Goal: Task Accomplishment & Management: Use online tool/utility

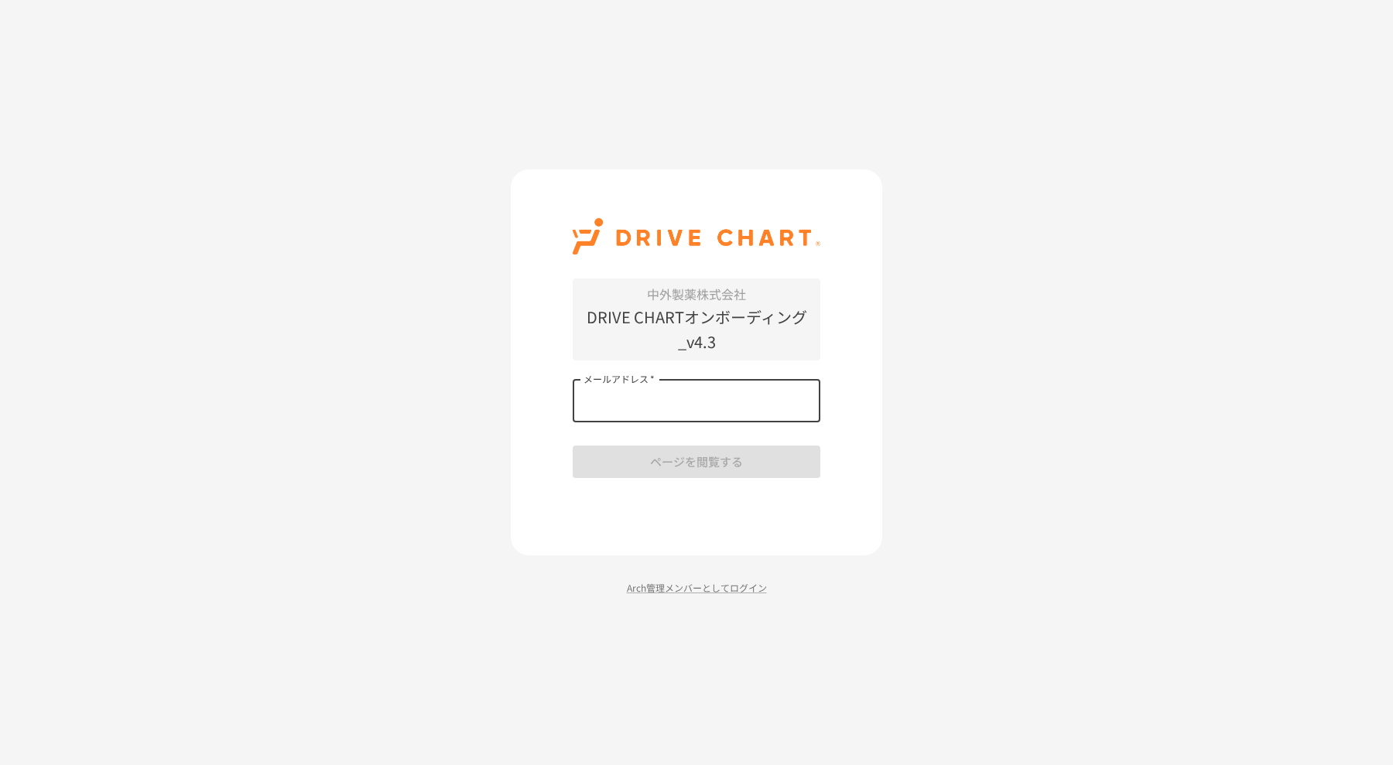
click at [699, 399] on input "メールアドレス   *" at bounding box center [697, 400] width 248 height 43
type input "**********"
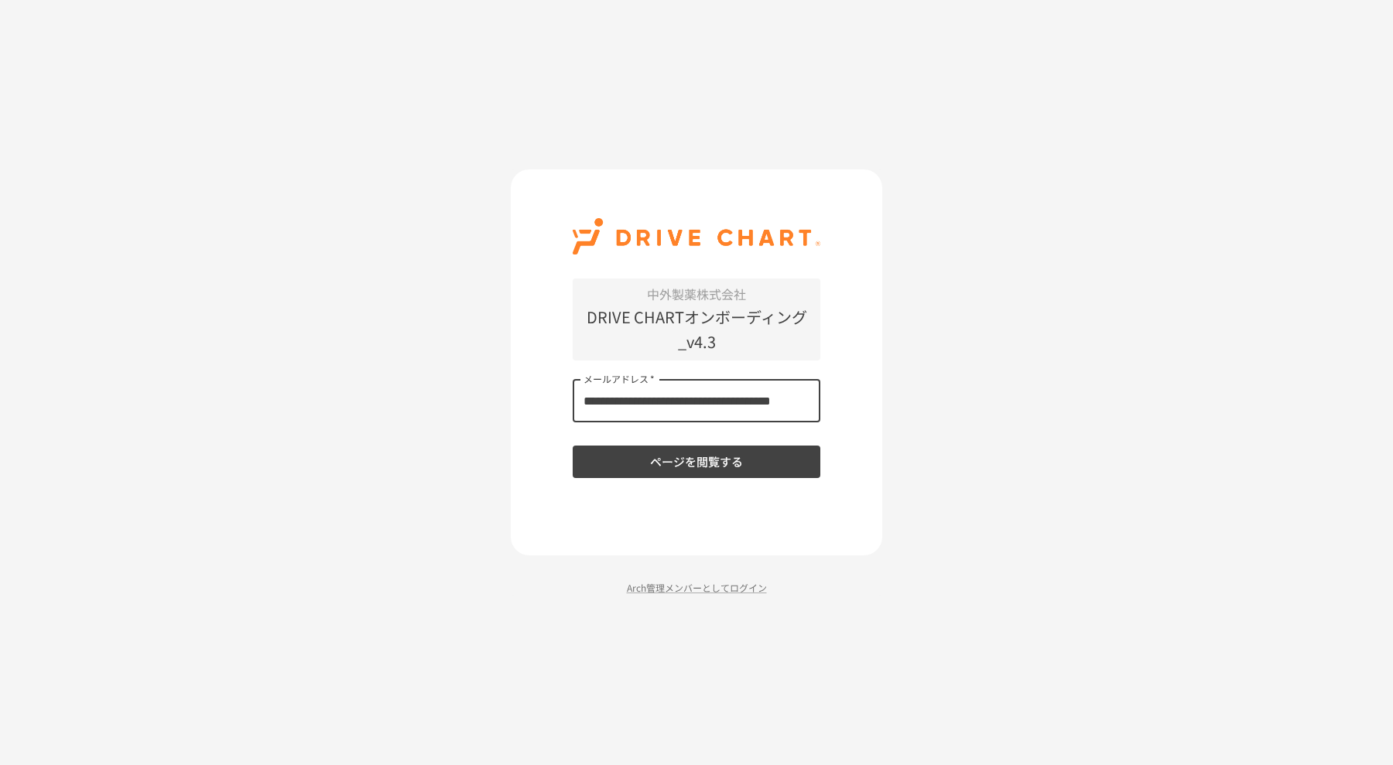
click at [702, 467] on button "ページを閲覧する" at bounding box center [697, 462] width 248 height 32
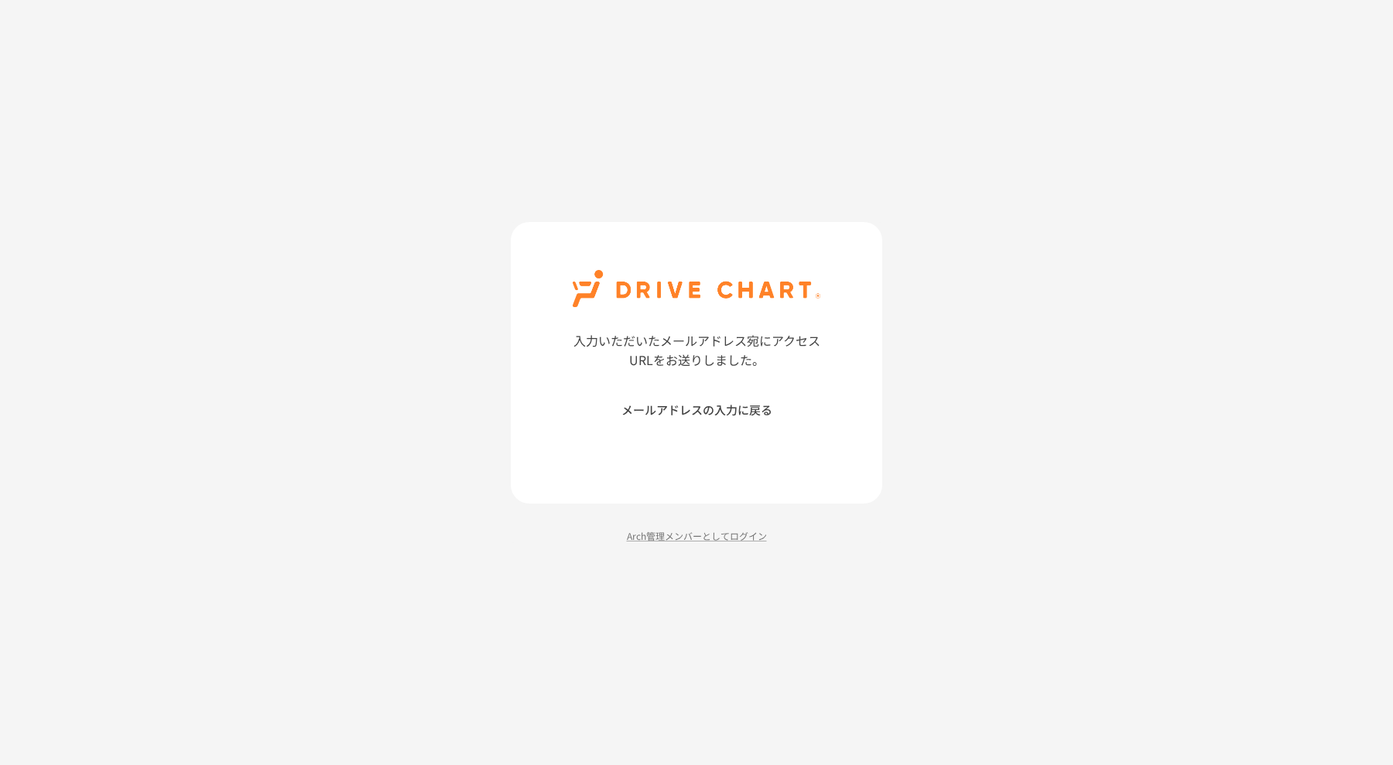
click at [693, 412] on button "メールアドレスの入力に戻る" at bounding box center [697, 410] width 248 height 32
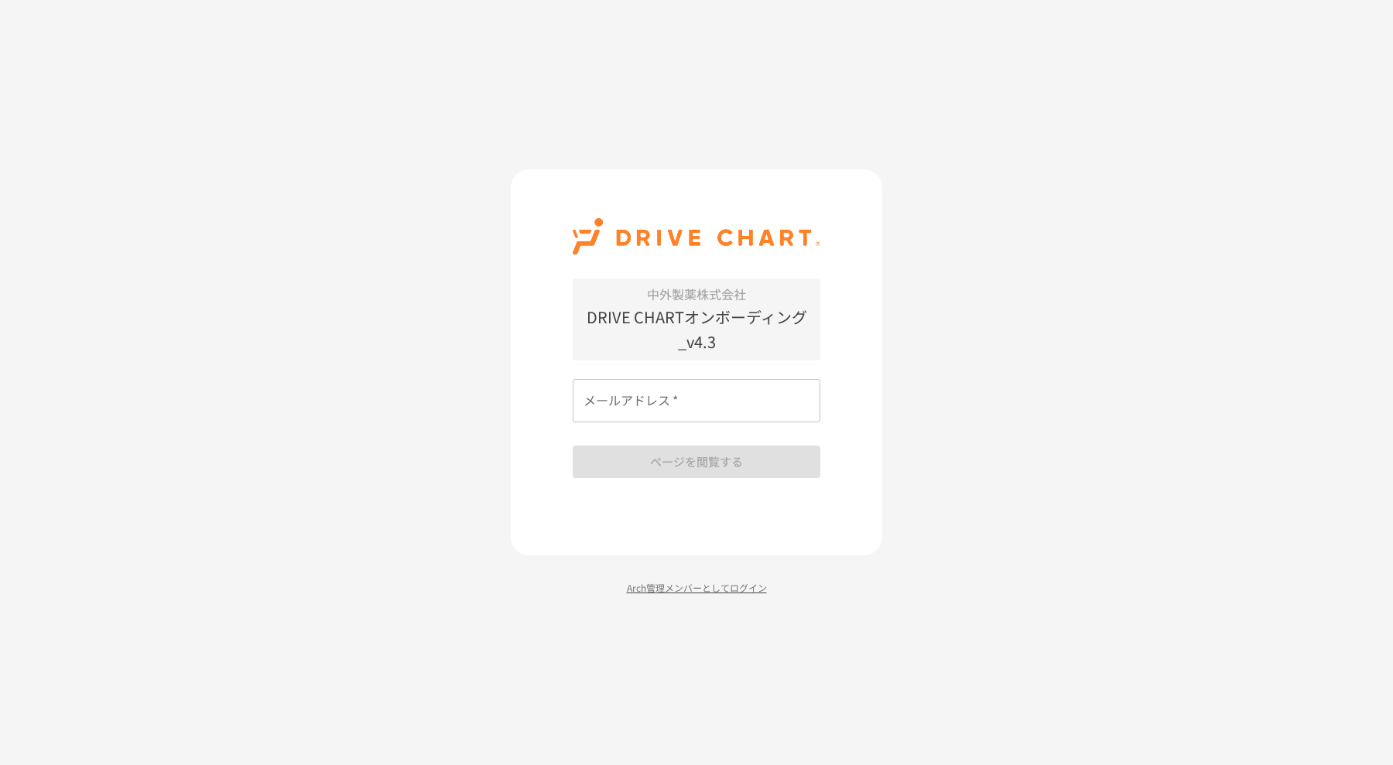
click at [693, 587] on p "Arch管理メンバーとしてログイン" at bounding box center [696, 587] width 371 height 15
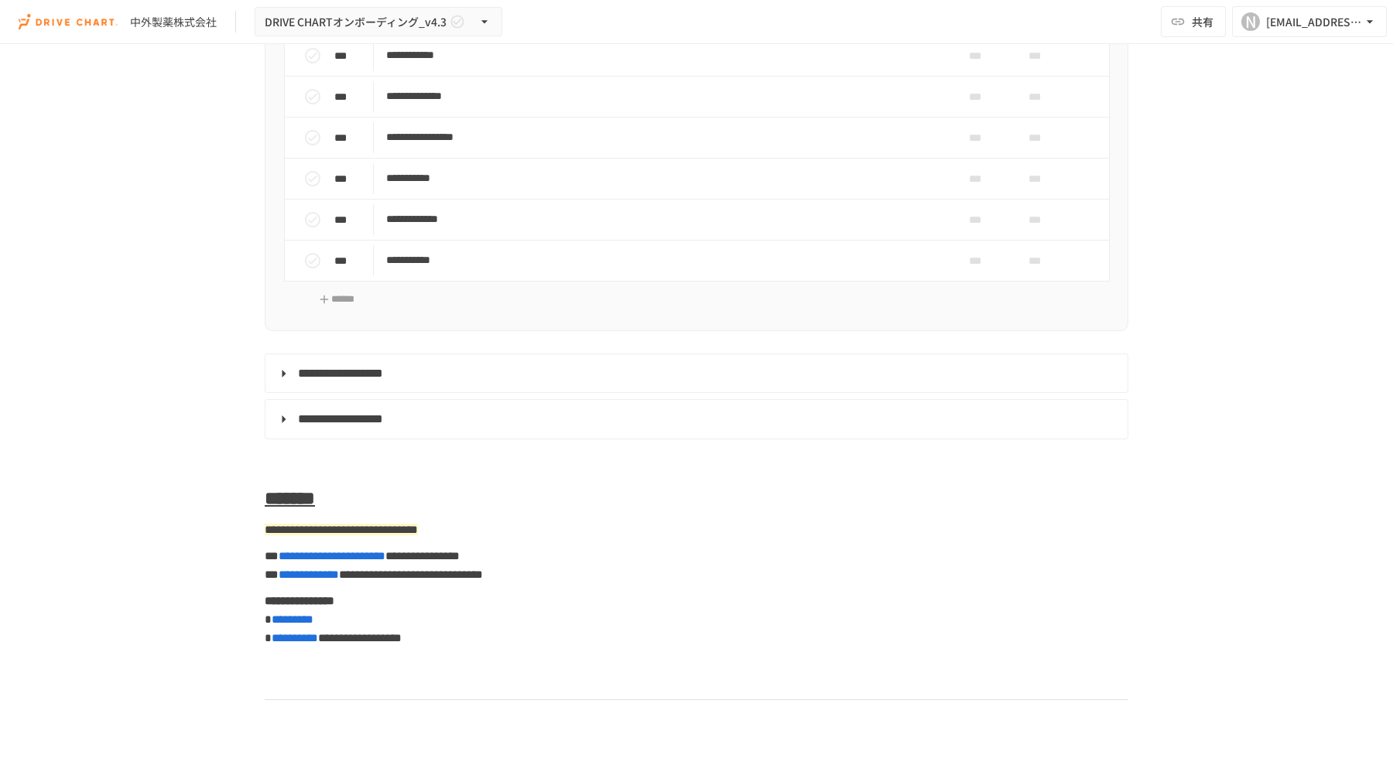
scroll to position [7587, 0]
